Goal: Information Seeking & Learning: Compare options

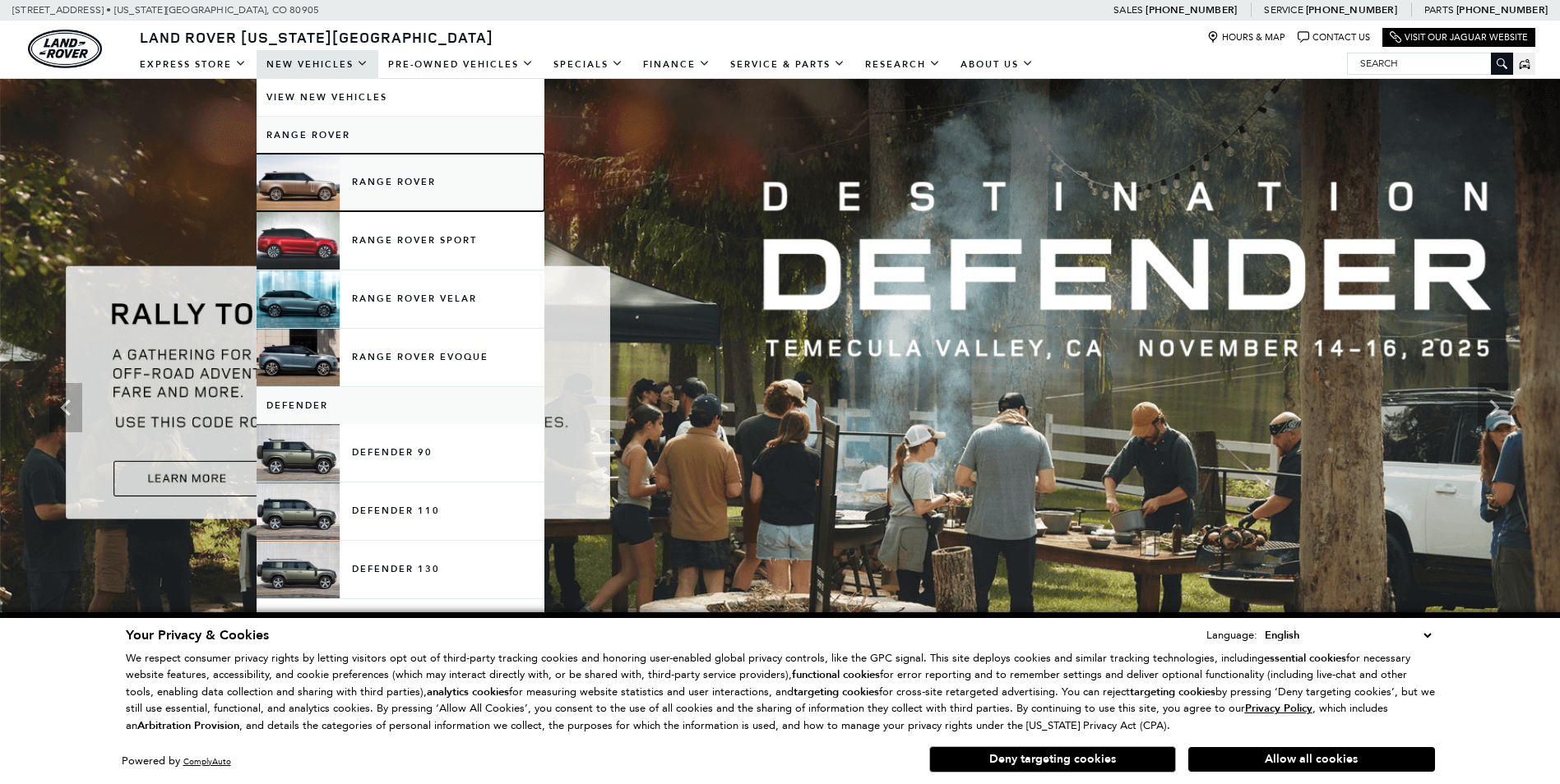
click at [393, 180] on link "Range Rover" at bounding box center [400, 183] width 288 height 57
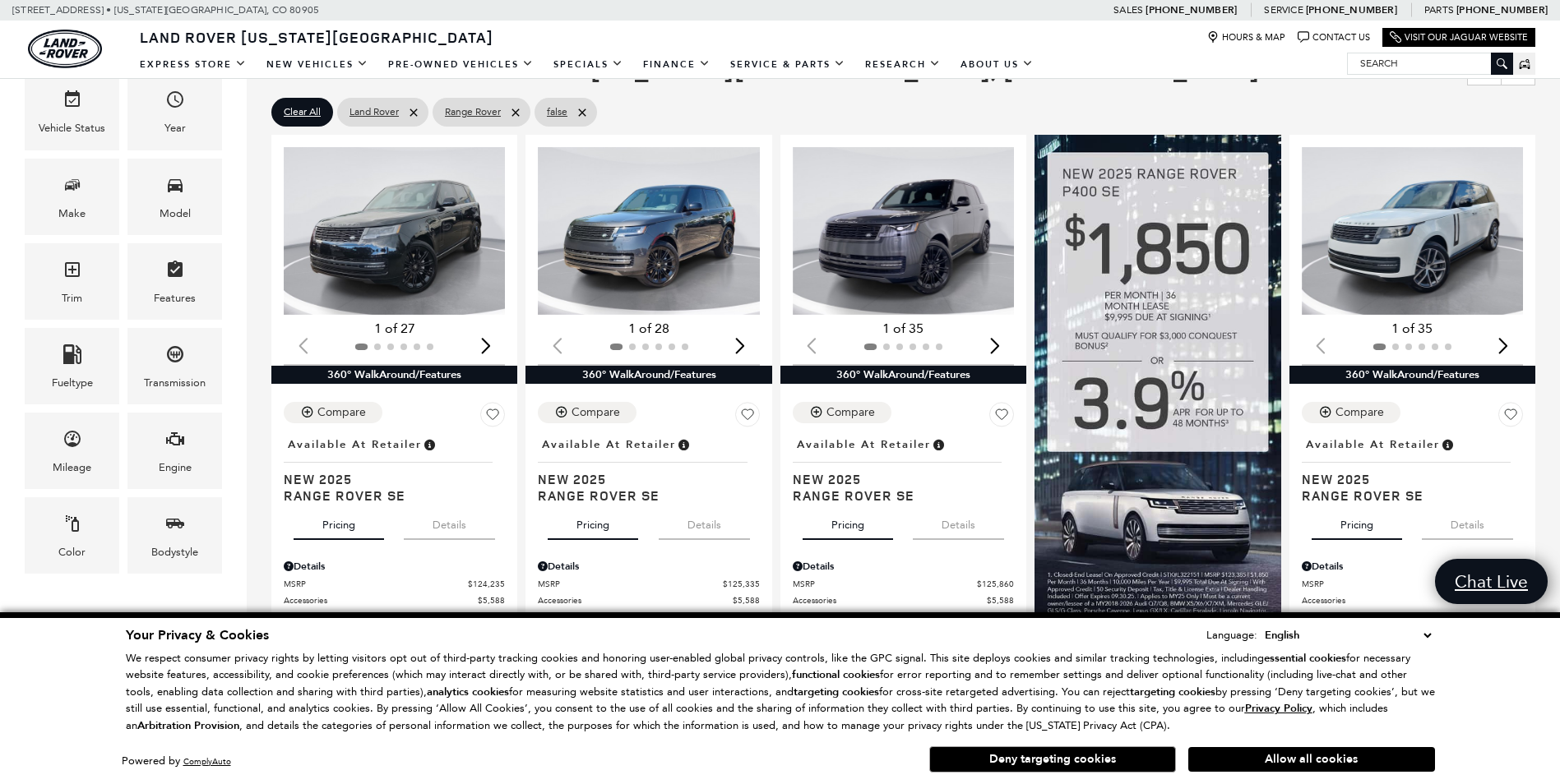
scroll to position [164, 0]
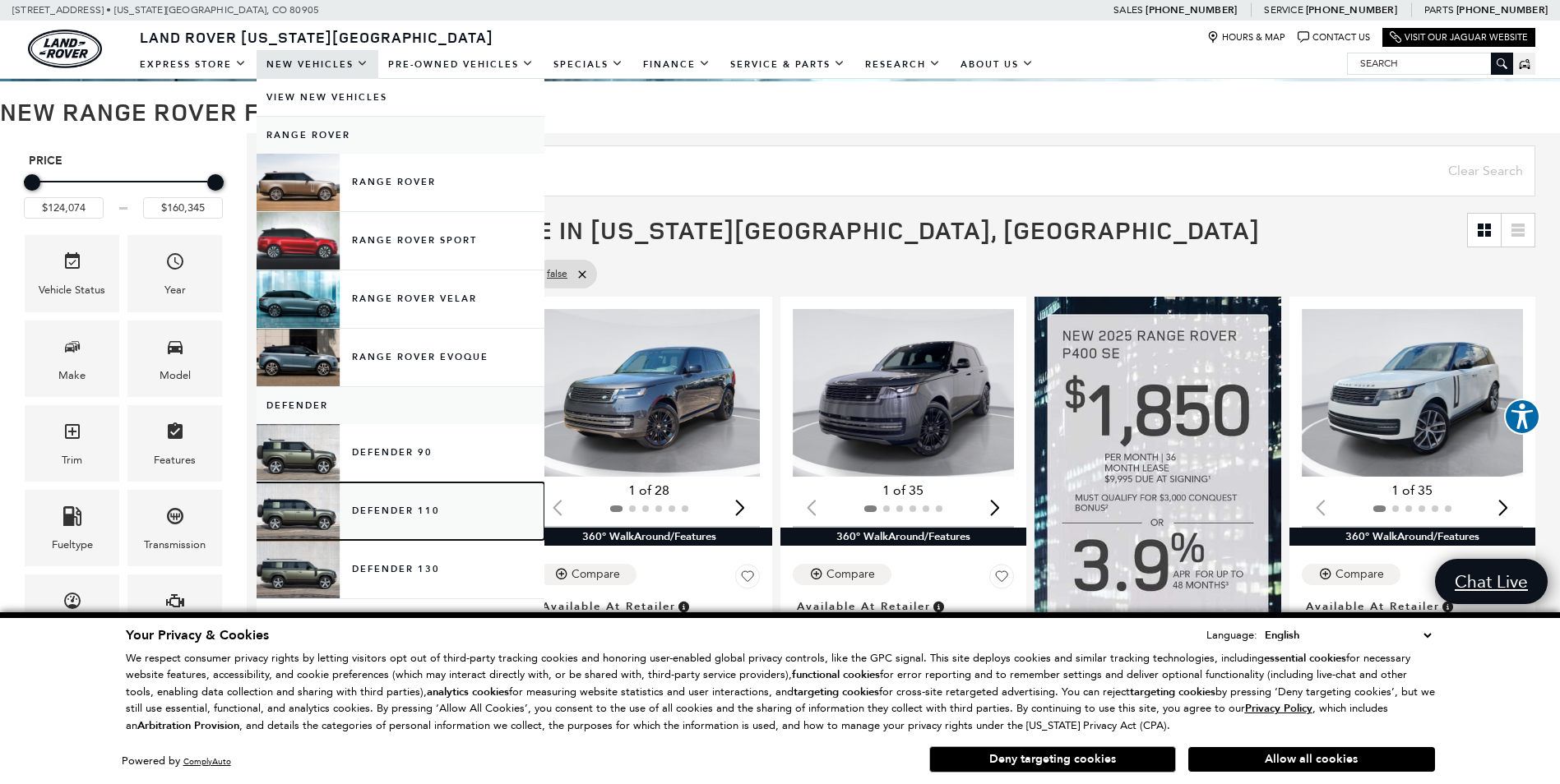
click at [382, 511] on link "Defender 110" at bounding box center [400, 511] width 288 height 57
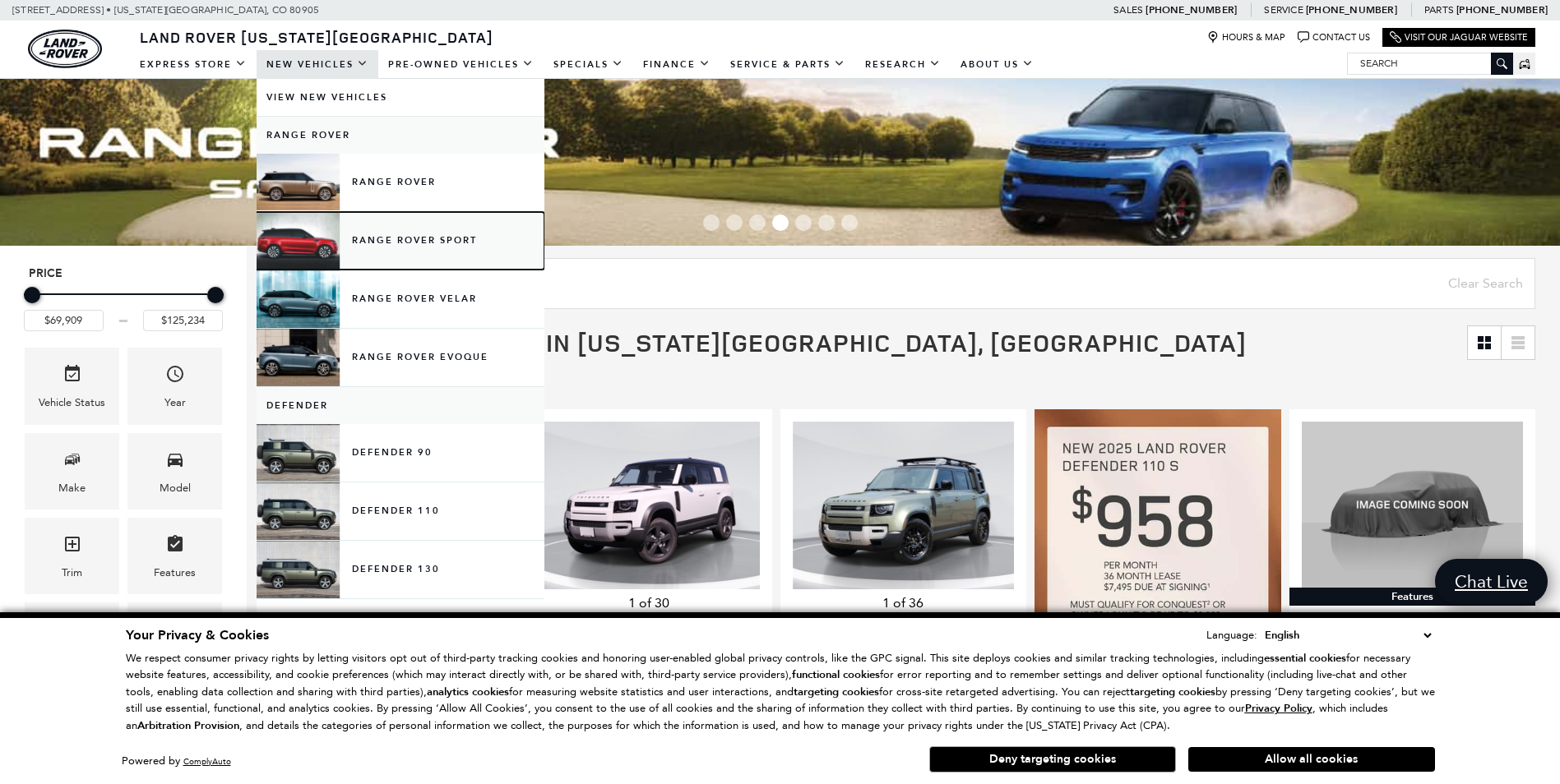
click at [306, 244] on link "Range Rover Sport" at bounding box center [400, 241] width 288 height 57
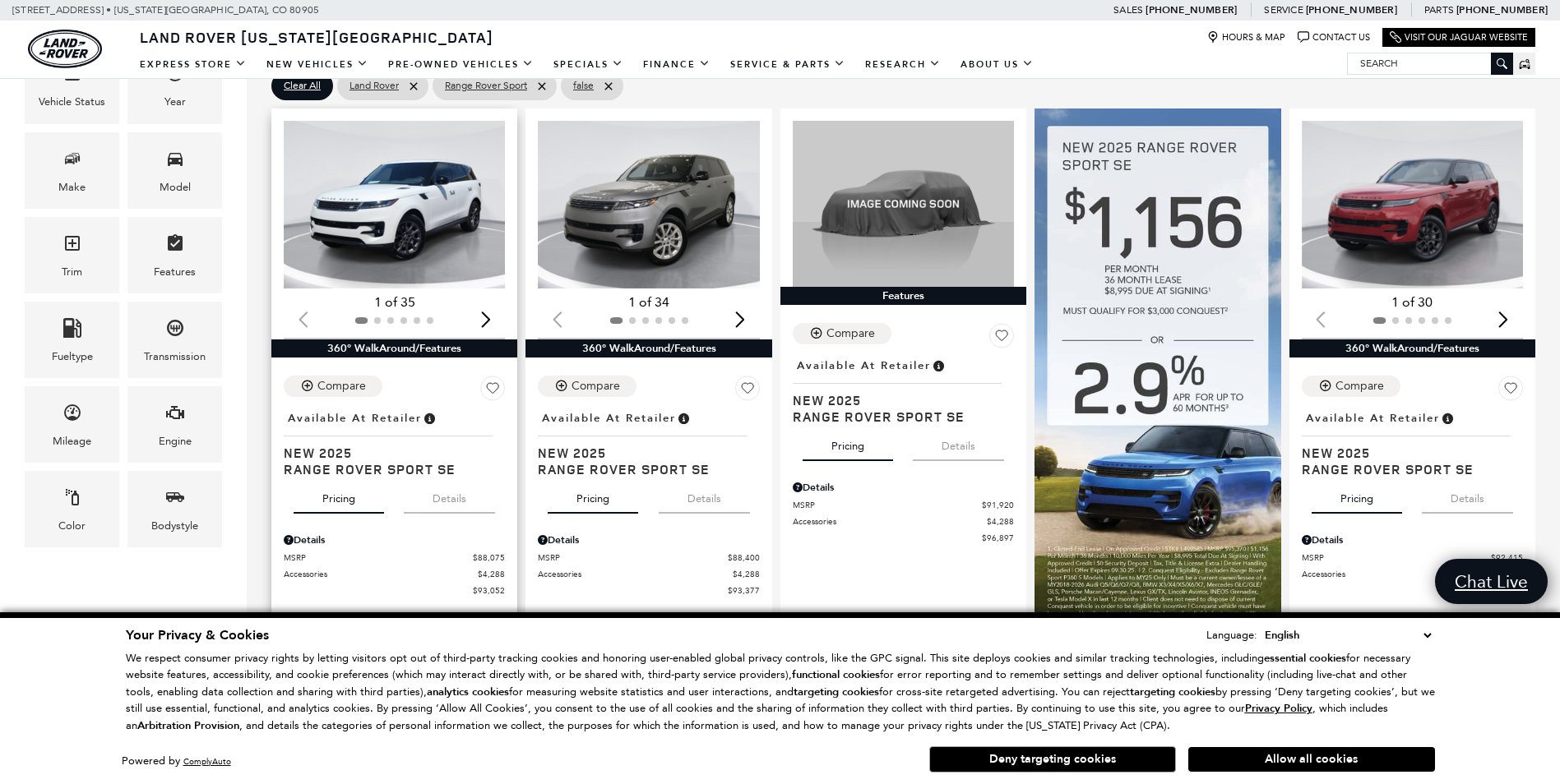
scroll to position [329, 0]
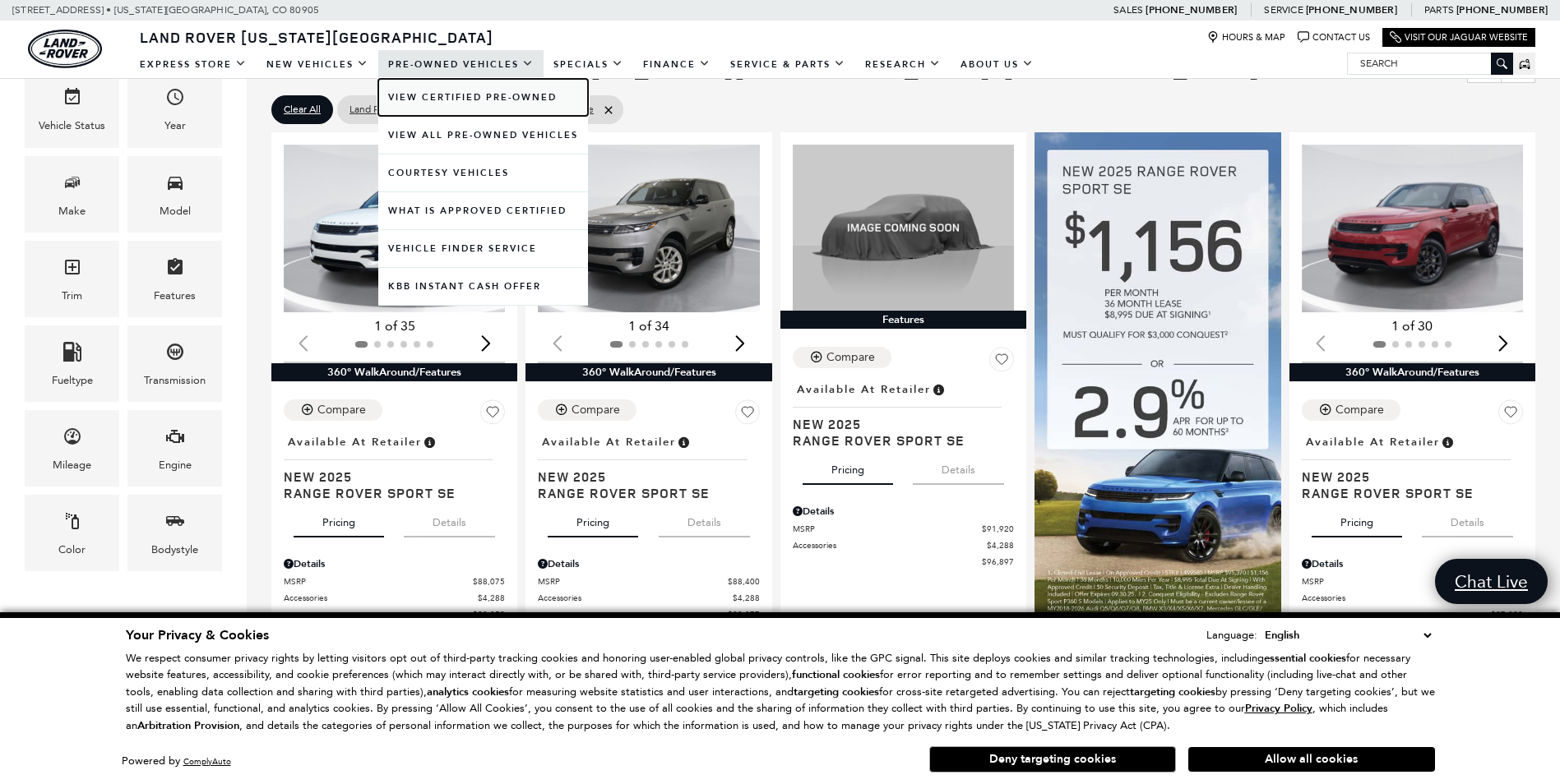
click at [427, 97] on link "View Certified Pre-Owned" at bounding box center [482, 98] width 209 height 37
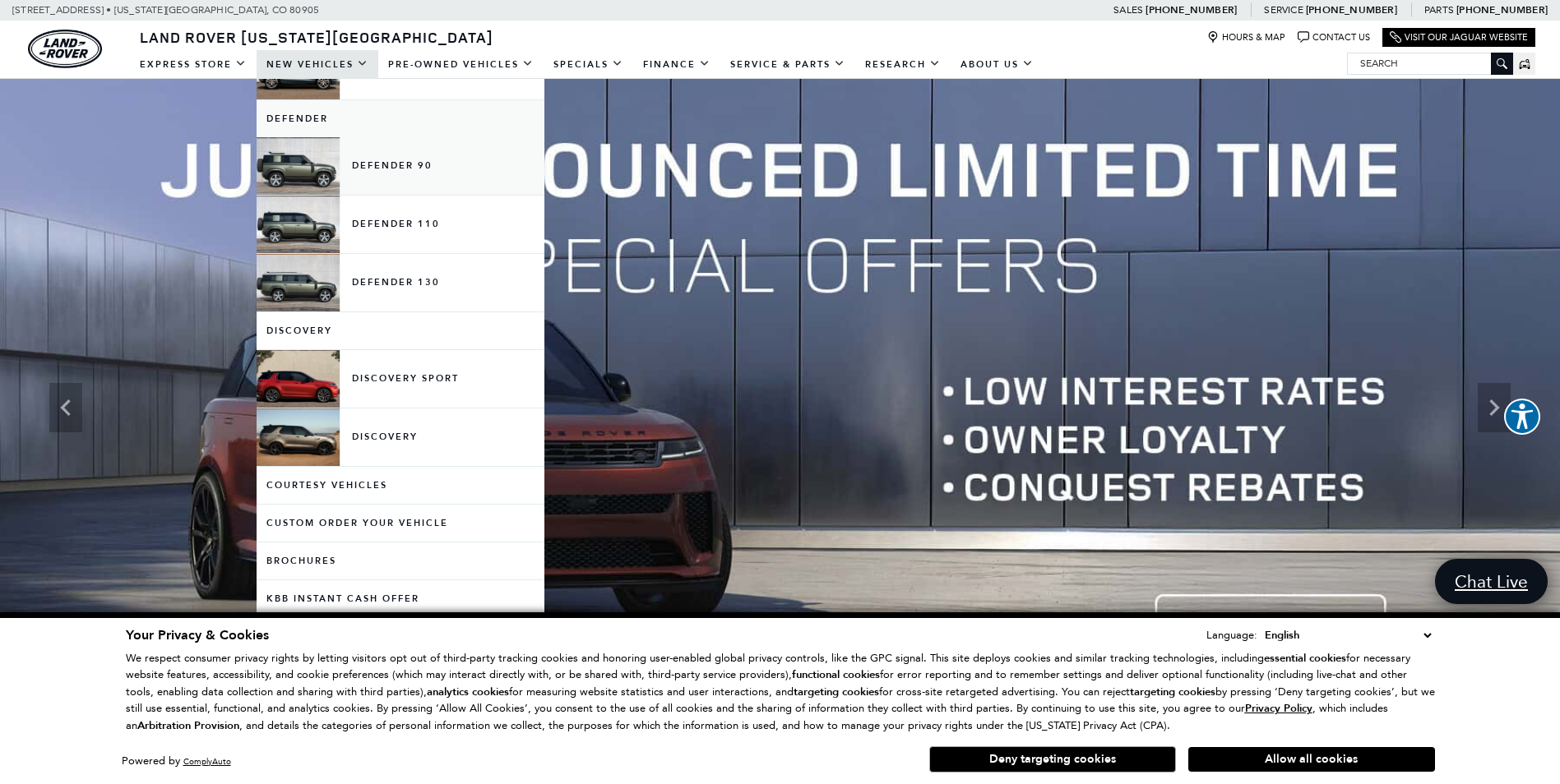
scroll to position [329, 0]
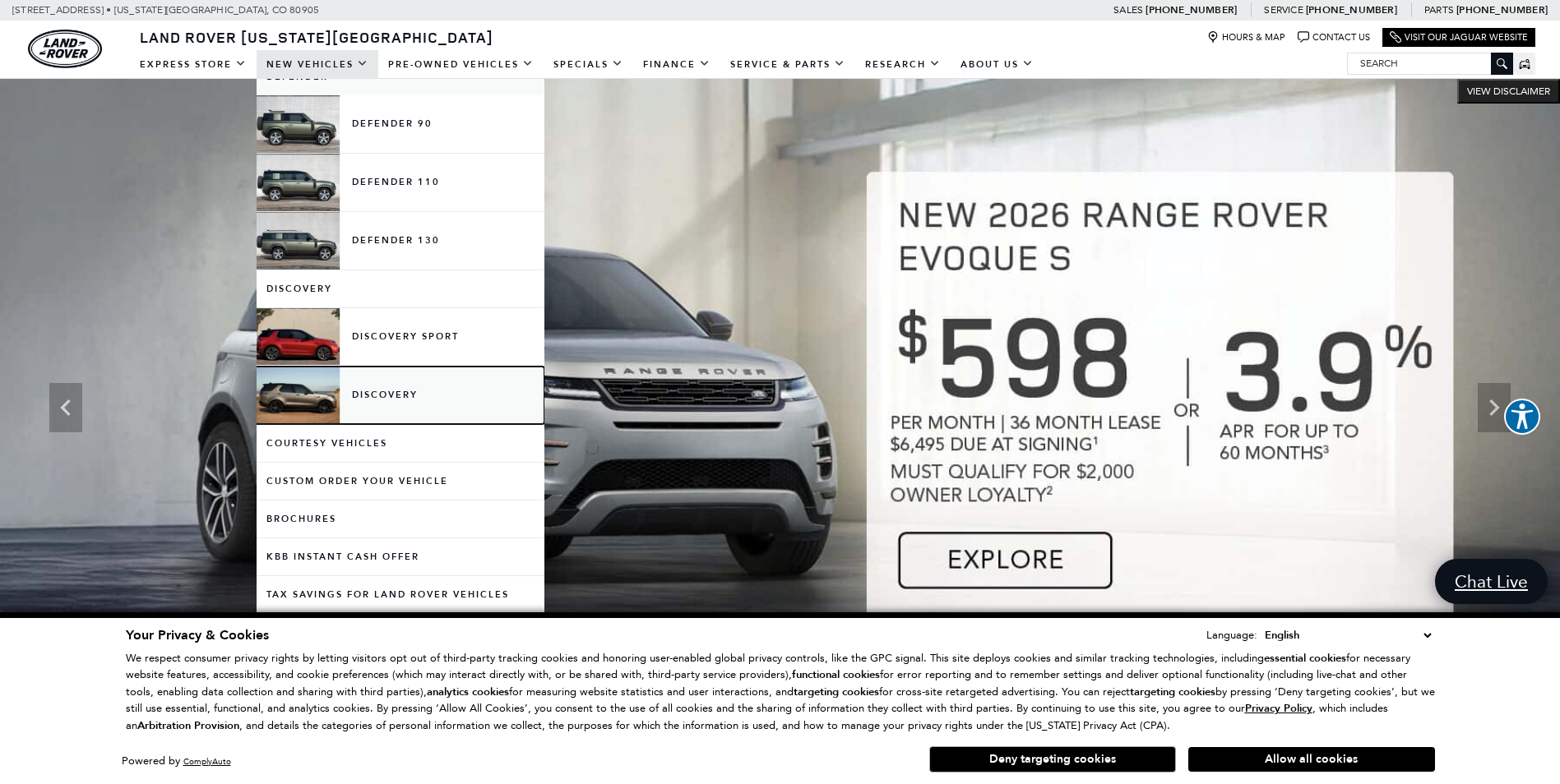
click at [306, 402] on link "Discovery" at bounding box center [400, 396] width 288 height 57
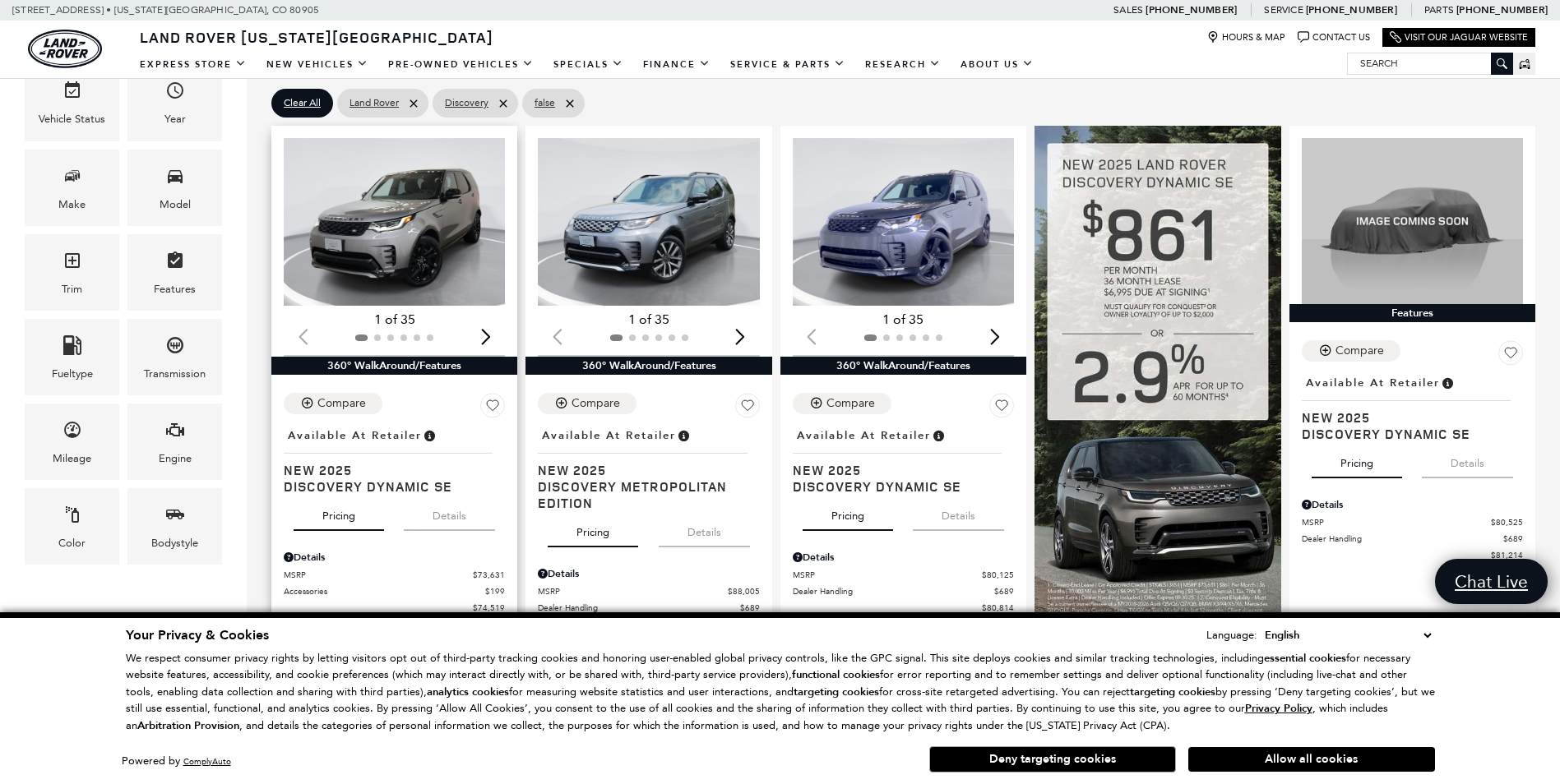
scroll to position [329, 0]
